Goal: Book appointment/travel/reservation

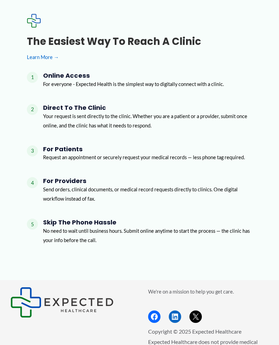
scroll to position [813, 0]
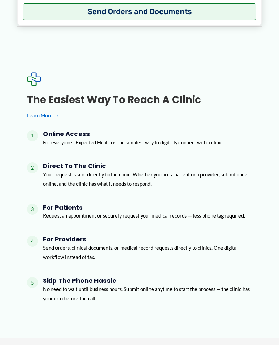
scroll to position [754, 0]
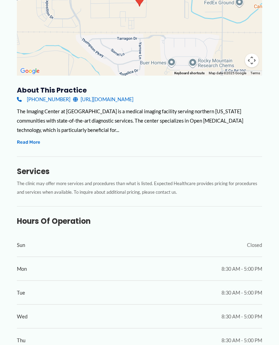
scroll to position [166, 0]
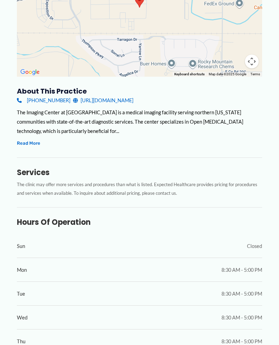
click at [26, 146] on button "Read More" at bounding box center [28, 143] width 23 height 8
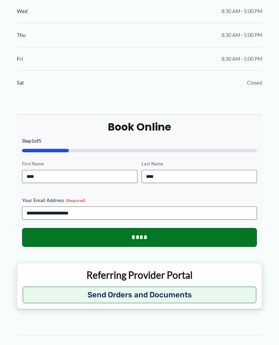
scroll to position [557, 0]
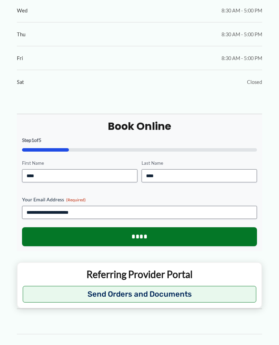
click at [120, 236] on input "****" at bounding box center [140, 236] width 236 height 19
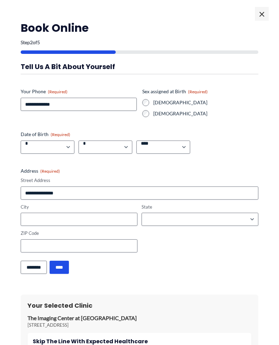
scroll to position [0, 0]
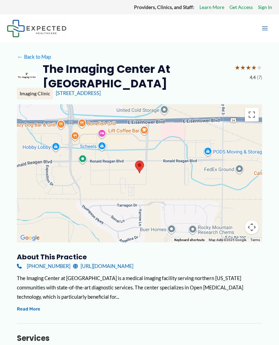
click at [24, 310] on button "Read More" at bounding box center [28, 309] width 23 height 8
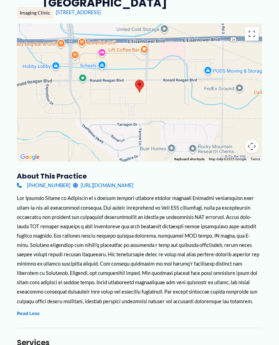
scroll to position [82, 0]
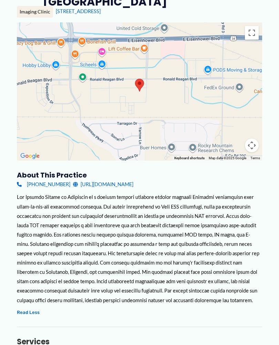
click at [25, 314] on button "Read Less" at bounding box center [28, 312] width 23 height 8
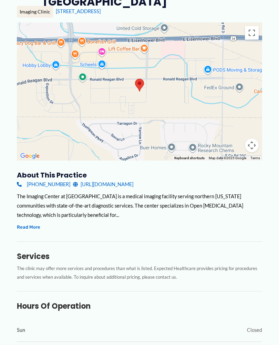
click at [22, 229] on button "Read More" at bounding box center [28, 227] width 23 height 8
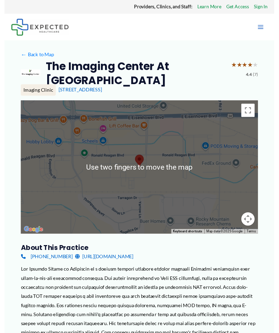
scroll to position [0, 0]
